Goal: Task Accomplishment & Management: Manage account settings

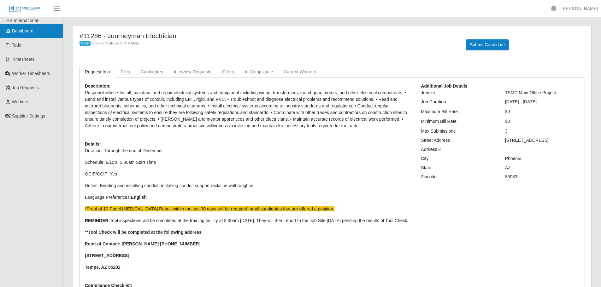
click at [23, 36] on link "Dashboard" at bounding box center [31, 31] width 63 height 14
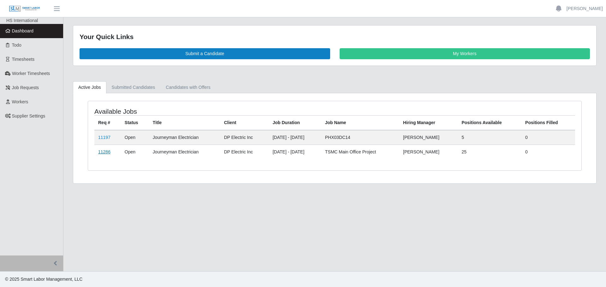
click at [105, 153] on link "11286" at bounding box center [104, 152] width 12 height 5
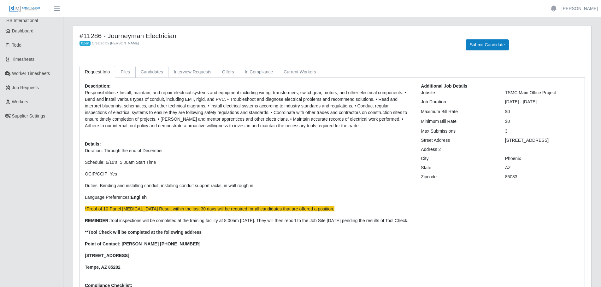
click at [143, 71] on link "Candidates" at bounding box center [151, 72] width 33 height 12
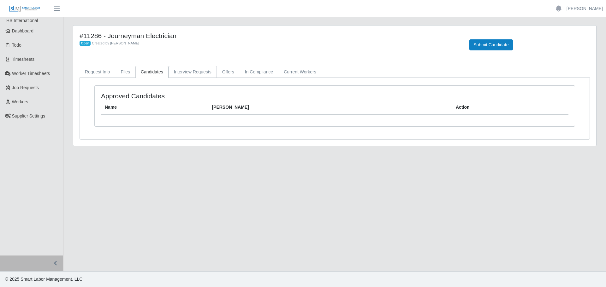
click at [180, 68] on link "Interview Requests" at bounding box center [192, 72] width 48 height 12
click at [228, 68] on link "Offers" at bounding box center [228, 72] width 23 height 12
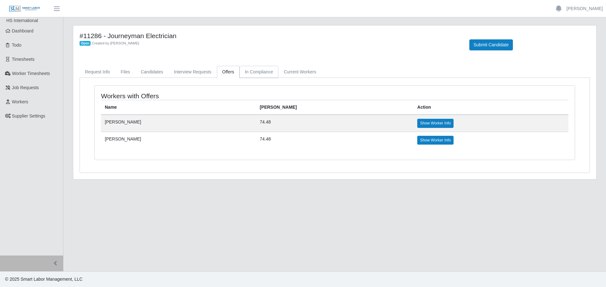
click at [257, 68] on link "In Compliance" at bounding box center [258, 72] width 39 height 12
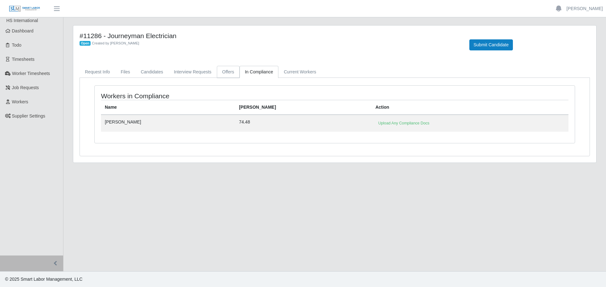
click at [224, 73] on link "Offers" at bounding box center [228, 72] width 23 height 12
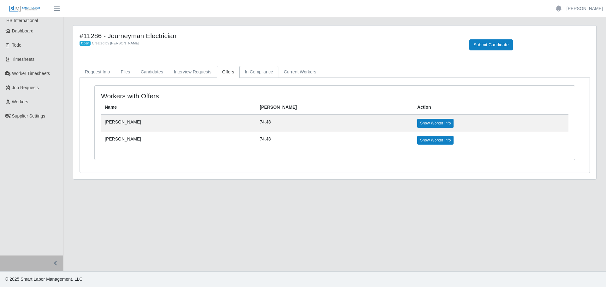
click at [251, 72] on link "In Compliance" at bounding box center [258, 72] width 39 height 12
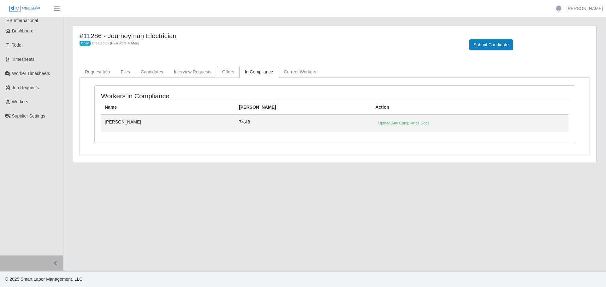
click at [223, 72] on link "Offers" at bounding box center [228, 72] width 23 height 12
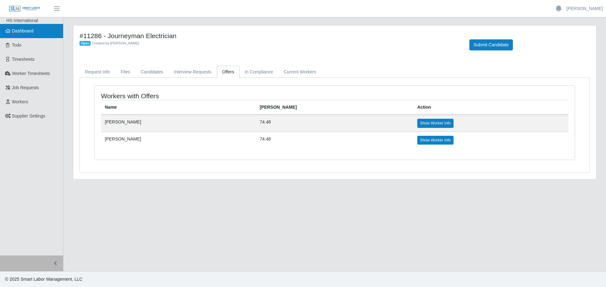
click at [22, 31] on span "Dashboard" at bounding box center [23, 30] width 22 height 5
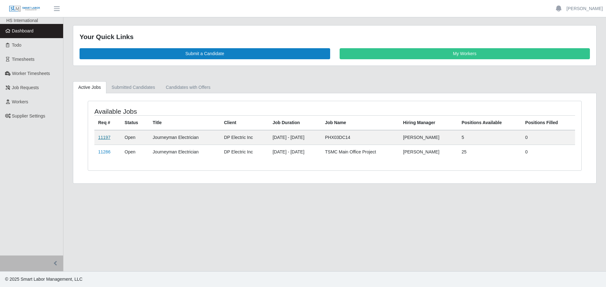
click at [103, 139] on link "11197" at bounding box center [104, 137] width 12 height 5
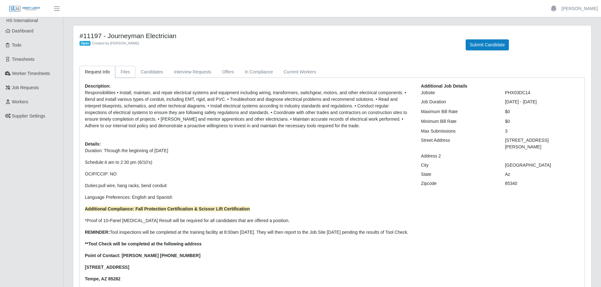
click at [127, 76] on link "Files" at bounding box center [125, 72] width 20 height 12
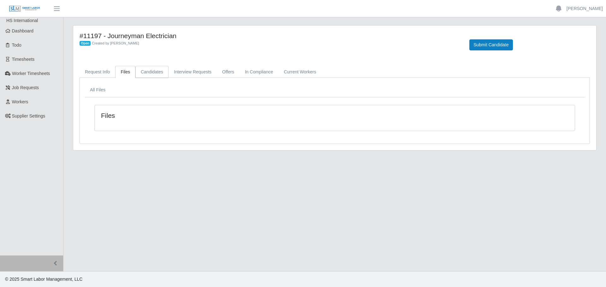
click at [157, 75] on link "Candidates" at bounding box center [151, 72] width 33 height 12
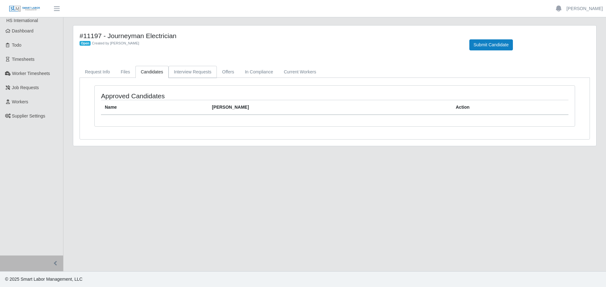
click at [190, 75] on link "Interview Requests" at bounding box center [192, 72] width 48 height 12
click at [255, 70] on link "In Compliance" at bounding box center [258, 72] width 39 height 12
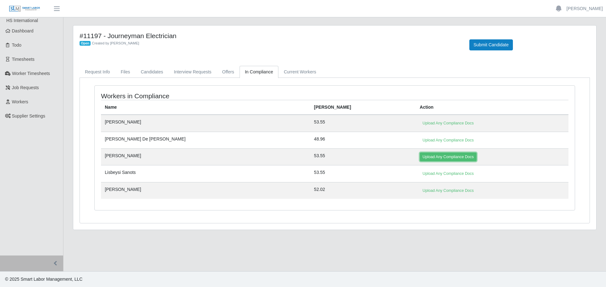
click at [420, 157] on link "Upload Any Compliance Docs" at bounding box center [448, 157] width 57 height 9
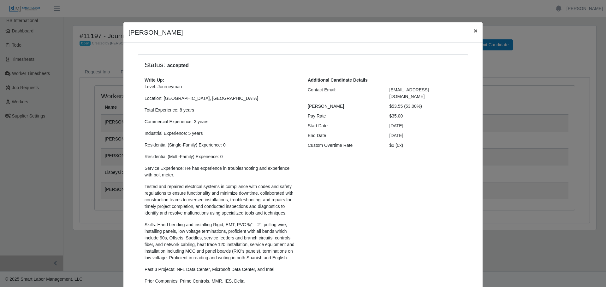
click at [473, 32] on span "×" at bounding box center [475, 30] width 4 height 7
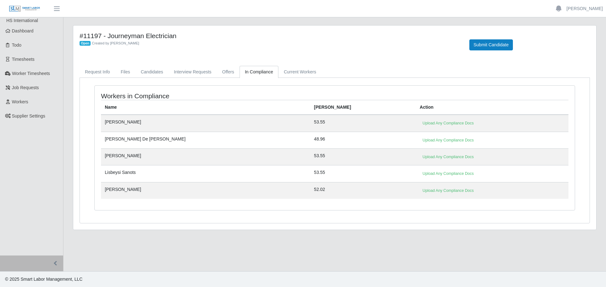
click at [211, 232] on div "#11197 - Journeyman Electrician Open Created by [PERSON_NAME] Submit Candidate …" at bounding box center [334, 131] width 533 height 213
click at [420, 138] on link "Upload Any Compliance Docs" at bounding box center [448, 140] width 57 height 9
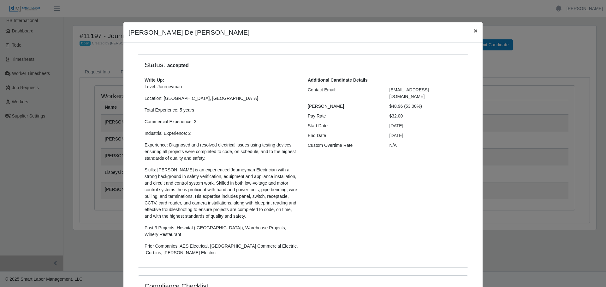
click at [474, 31] on span "×" at bounding box center [475, 30] width 4 height 7
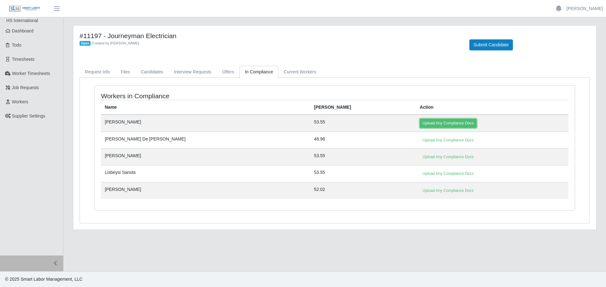
click at [420, 123] on link "Upload Any Compliance Docs" at bounding box center [448, 123] width 57 height 9
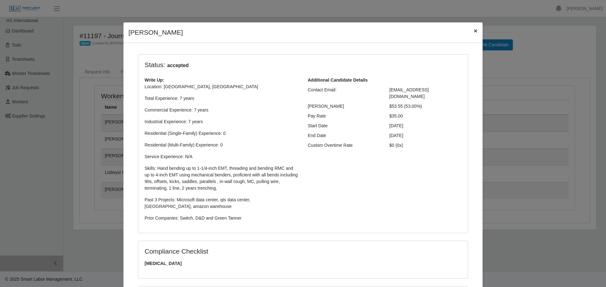
click at [473, 31] on span "×" at bounding box center [475, 30] width 4 height 7
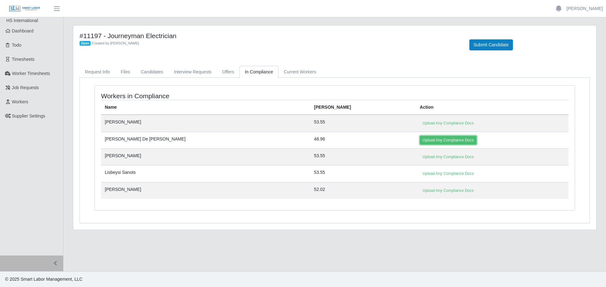
click at [420, 139] on link "Upload Any Compliance Docs" at bounding box center [448, 140] width 57 height 9
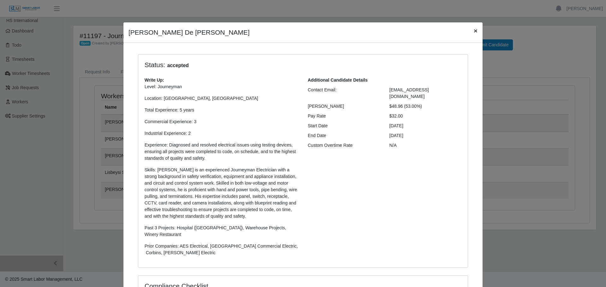
click at [473, 31] on span "×" at bounding box center [475, 30] width 4 height 7
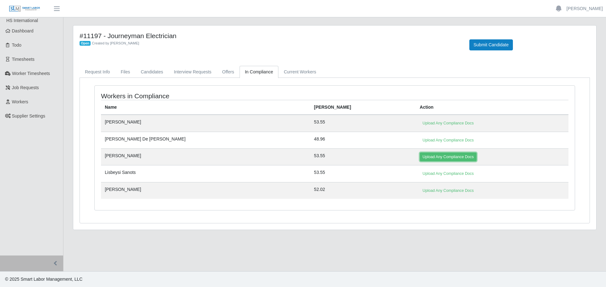
click at [420, 161] on link "Upload Any Compliance Docs" at bounding box center [448, 157] width 57 height 9
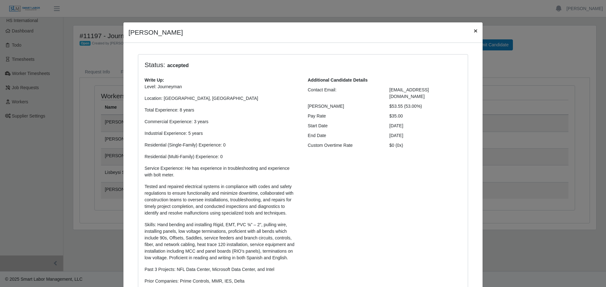
click at [468, 30] on button "×" at bounding box center [475, 30] width 14 height 17
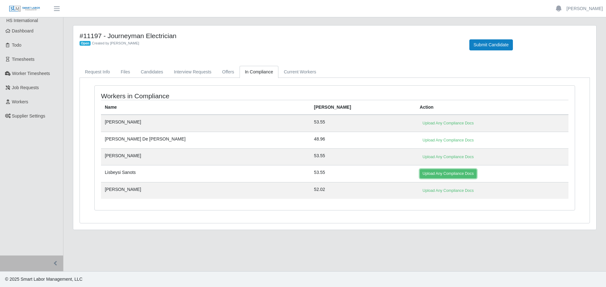
click at [420, 173] on link "Upload Any Compliance Docs" at bounding box center [448, 173] width 57 height 9
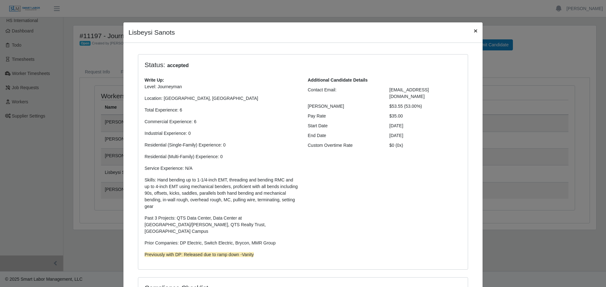
click at [473, 33] on span "×" at bounding box center [475, 30] width 4 height 7
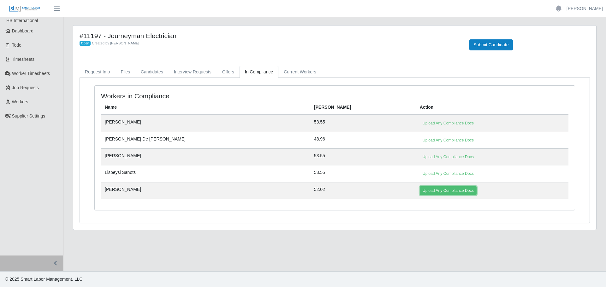
click at [420, 189] on link "Upload Any Compliance Docs" at bounding box center [448, 190] width 57 height 9
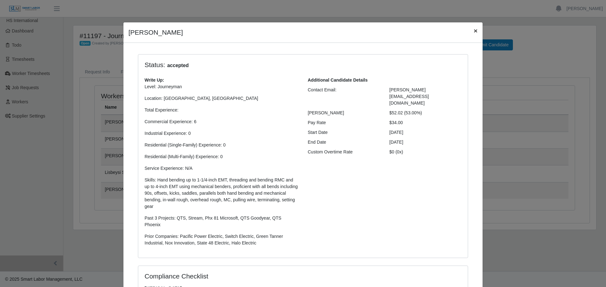
click at [474, 31] on span "×" at bounding box center [475, 30] width 4 height 7
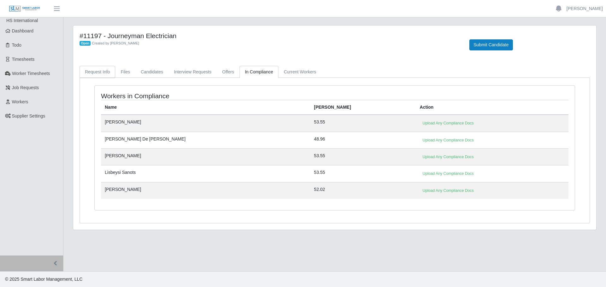
click at [94, 77] on link "Request Info" at bounding box center [97, 72] width 36 height 12
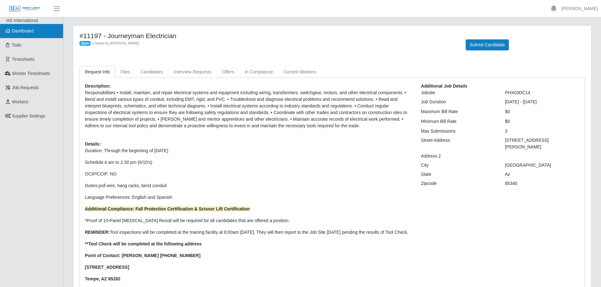
click at [23, 35] on link "Dashboard" at bounding box center [31, 31] width 63 height 14
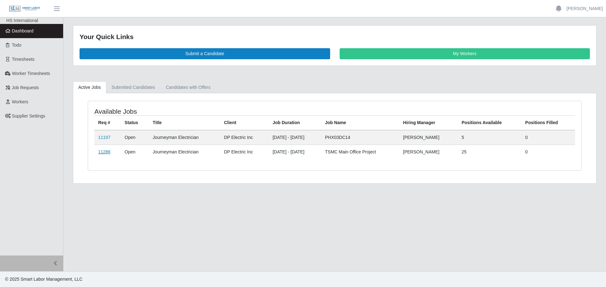
click at [106, 152] on link "11286" at bounding box center [104, 152] width 12 height 5
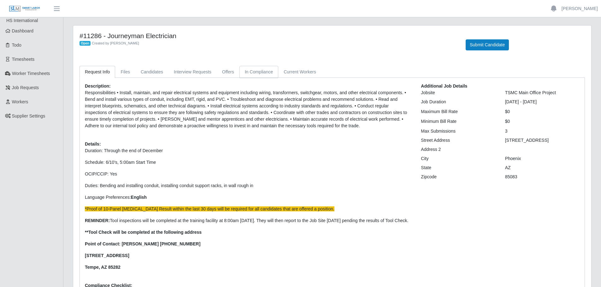
click at [251, 66] on link "In Compliance" at bounding box center [258, 72] width 39 height 12
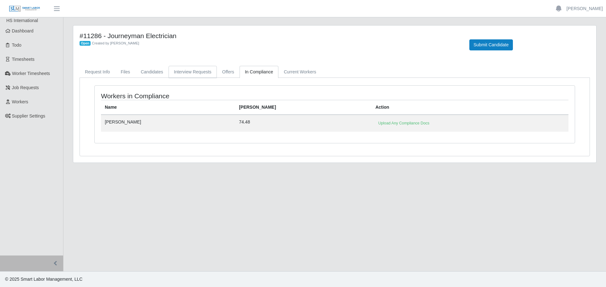
click at [211, 71] on link "Interview Requests" at bounding box center [192, 72] width 48 height 12
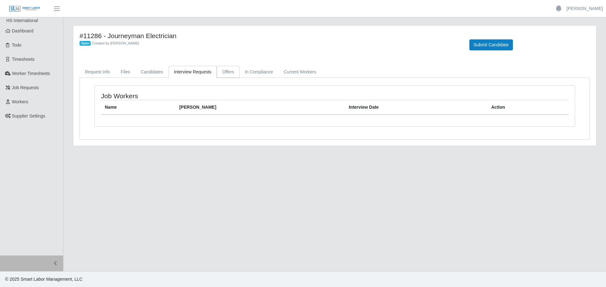
click at [231, 69] on link "Offers" at bounding box center [228, 72] width 23 height 12
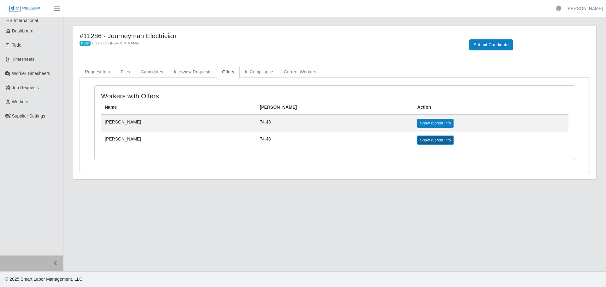
click at [417, 139] on link "Show Worker Info" at bounding box center [435, 140] width 36 height 9
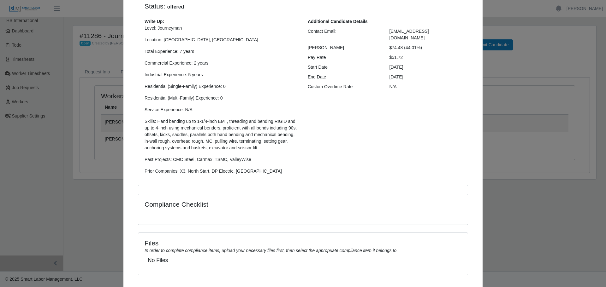
scroll to position [93, 0]
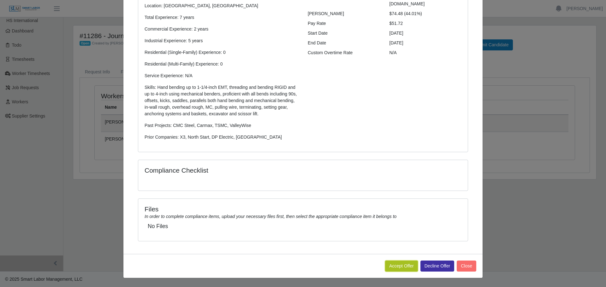
click at [393, 267] on button "Accept Offer" at bounding box center [401, 266] width 33 height 11
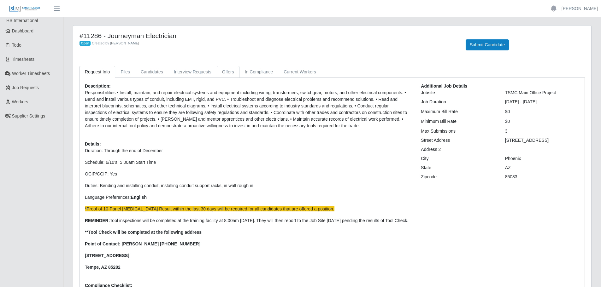
click at [222, 70] on link "Offers" at bounding box center [228, 72] width 23 height 12
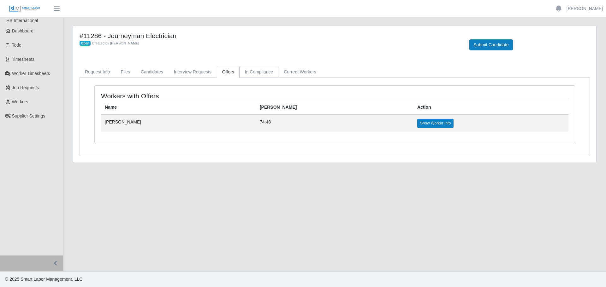
click at [241, 66] on link "In Compliance" at bounding box center [258, 72] width 39 height 12
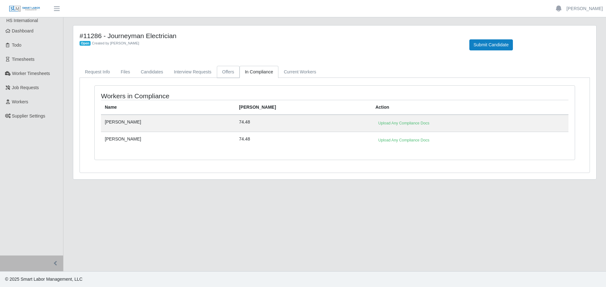
click at [228, 68] on link "Offers" at bounding box center [228, 72] width 23 height 12
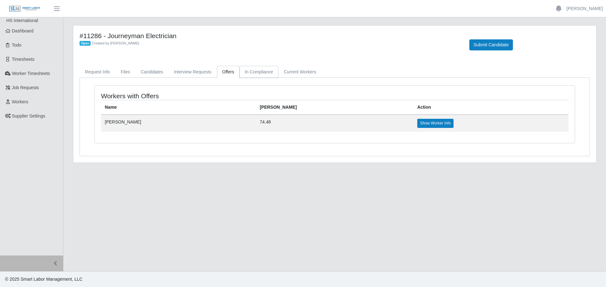
click at [244, 69] on link "In Compliance" at bounding box center [258, 72] width 39 height 12
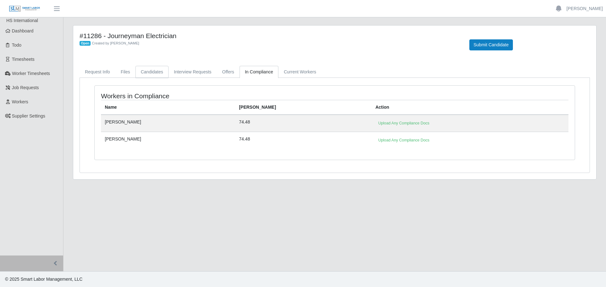
click at [148, 69] on link "Candidates" at bounding box center [151, 72] width 33 height 12
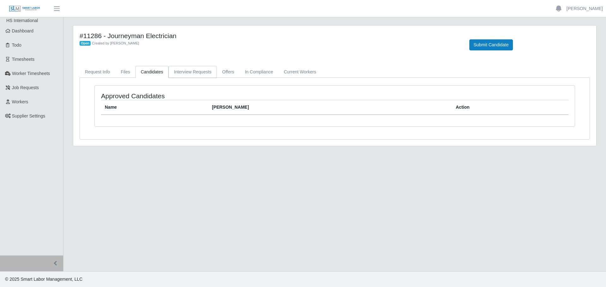
click at [172, 69] on link "Interview Requests" at bounding box center [192, 72] width 48 height 12
click at [228, 67] on link "Offers" at bounding box center [228, 72] width 23 height 12
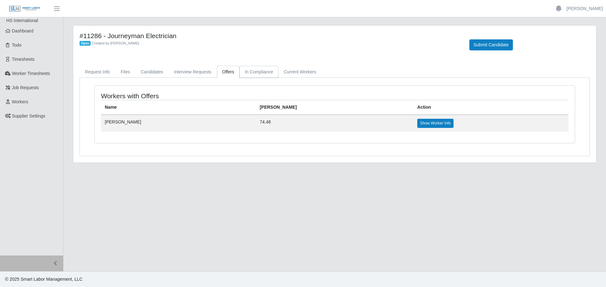
click at [252, 68] on link "In Compliance" at bounding box center [258, 72] width 39 height 12
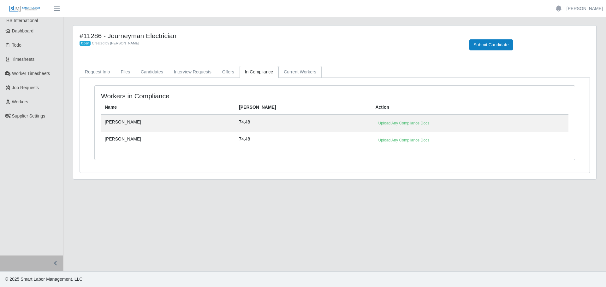
click at [289, 73] on link "Current Workers" at bounding box center [299, 72] width 43 height 12
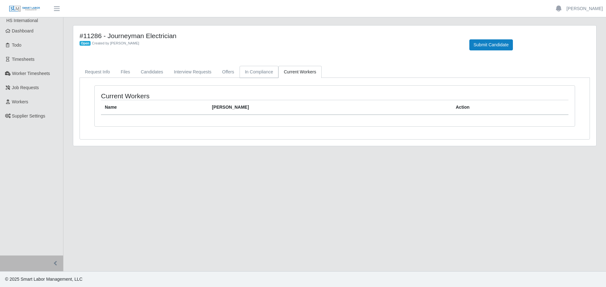
click at [262, 70] on link "In Compliance" at bounding box center [258, 72] width 39 height 12
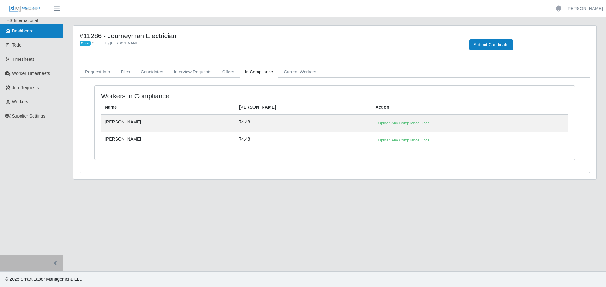
click at [19, 30] on span "Dashboard" at bounding box center [23, 30] width 22 height 5
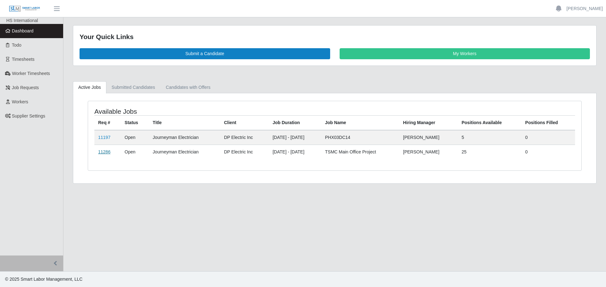
click at [98, 154] on link "11286" at bounding box center [104, 152] width 12 height 5
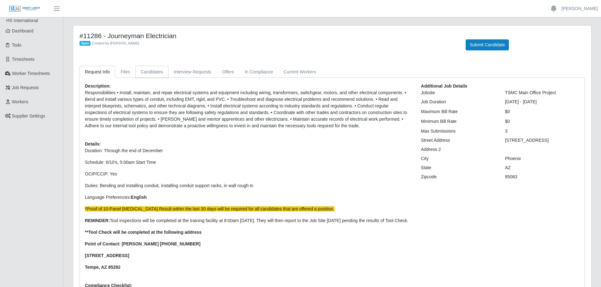
click at [157, 69] on link "Candidates" at bounding box center [151, 72] width 33 height 12
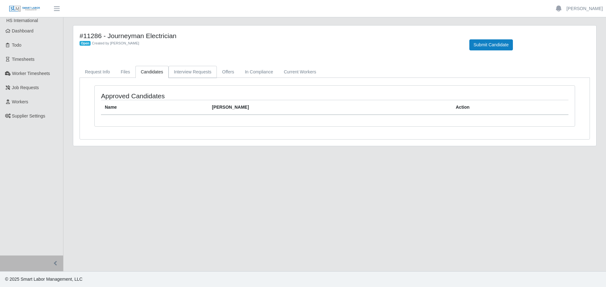
click at [188, 68] on link "Interview Requests" at bounding box center [192, 72] width 48 height 12
click at [149, 73] on link "Candidates" at bounding box center [151, 72] width 33 height 12
click at [219, 68] on link "Offers" at bounding box center [228, 72] width 23 height 12
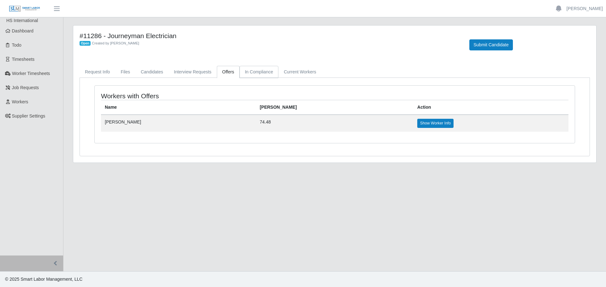
click at [255, 71] on link "In Compliance" at bounding box center [258, 72] width 39 height 12
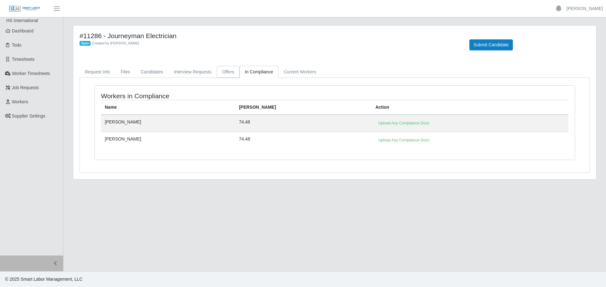
click at [226, 73] on link "Offers" at bounding box center [228, 72] width 23 height 12
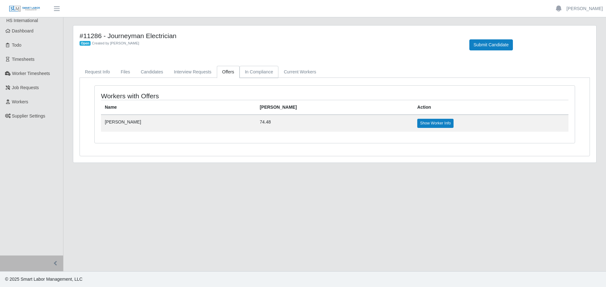
click at [242, 70] on link "In Compliance" at bounding box center [258, 72] width 39 height 12
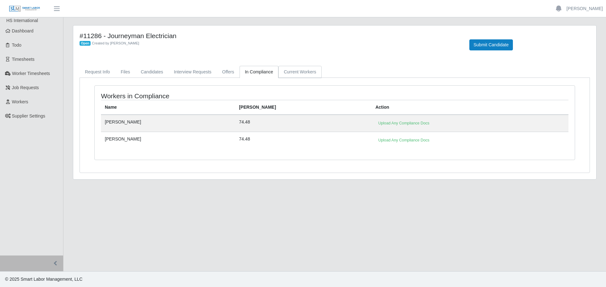
click at [283, 71] on link "Current Workers" at bounding box center [299, 72] width 43 height 12
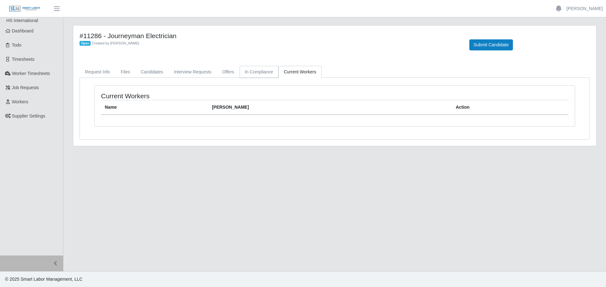
click at [255, 71] on link "In Compliance" at bounding box center [258, 72] width 39 height 12
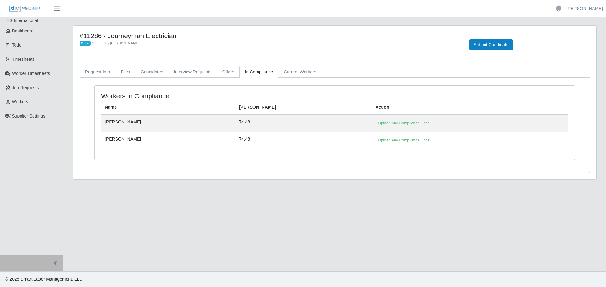
click at [226, 73] on link "Offers" at bounding box center [228, 72] width 23 height 12
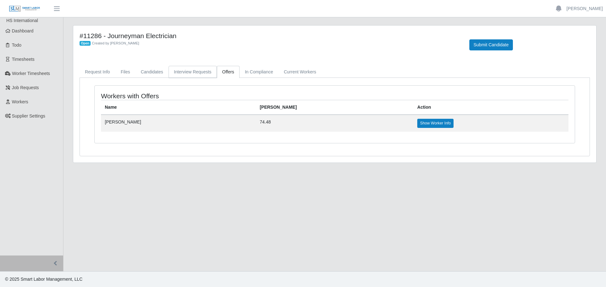
click at [196, 73] on link "Interview Requests" at bounding box center [192, 72] width 48 height 12
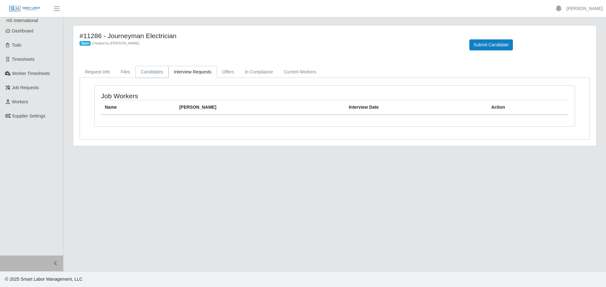
click at [151, 72] on link "Candidates" at bounding box center [151, 72] width 33 height 12
click at [248, 69] on link "In Compliance" at bounding box center [258, 72] width 39 height 12
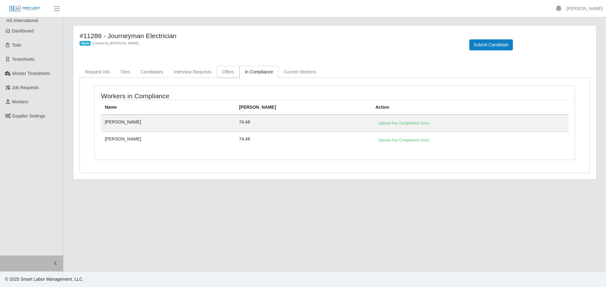
click at [224, 71] on link "Offers" at bounding box center [228, 72] width 23 height 12
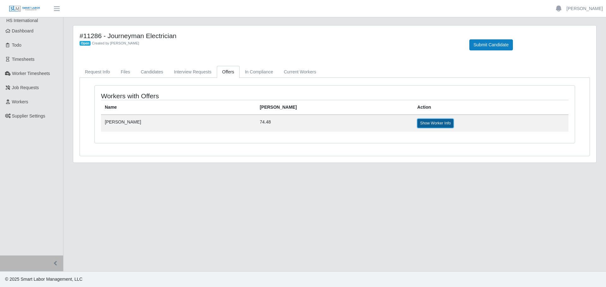
click at [417, 125] on link "Show Worker Info" at bounding box center [435, 123] width 36 height 9
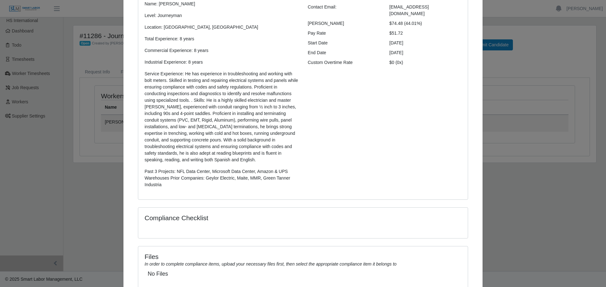
scroll to position [131, 0]
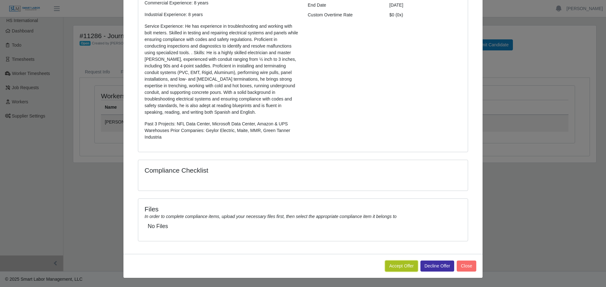
click at [401, 268] on button "Accept Offer" at bounding box center [401, 266] width 33 height 11
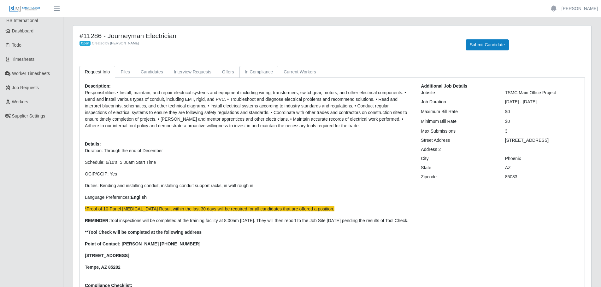
click at [240, 73] on link "In Compliance" at bounding box center [258, 72] width 39 height 12
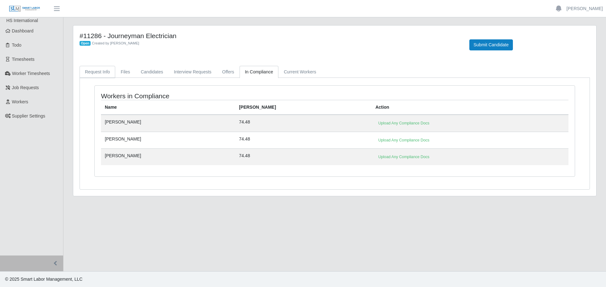
click at [109, 69] on link "Request Info" at bounding box center [97, 72] width 36 height 12
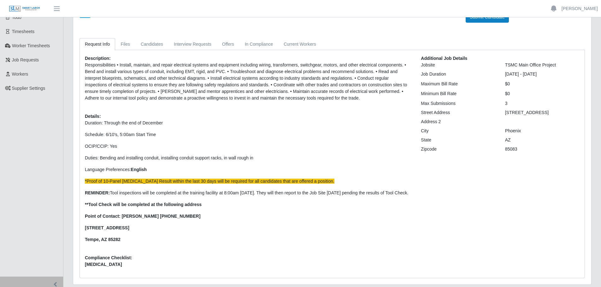
scroll to position [56, 0]
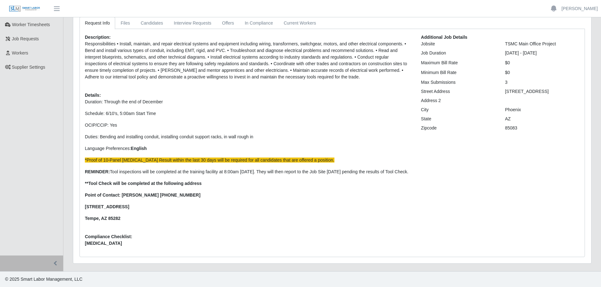
click at [398, 240] on div "Description: Responsibilities • Install, maintain, and repair electrical system…" at bounding box center [248, 143] width 336 height 218
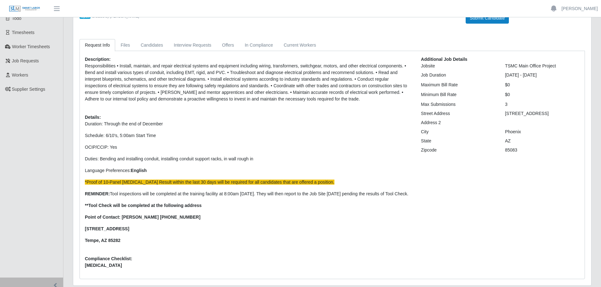
scroll to position [0, 0]
